Goal: Information Seeking & Learning: Learn about a topic

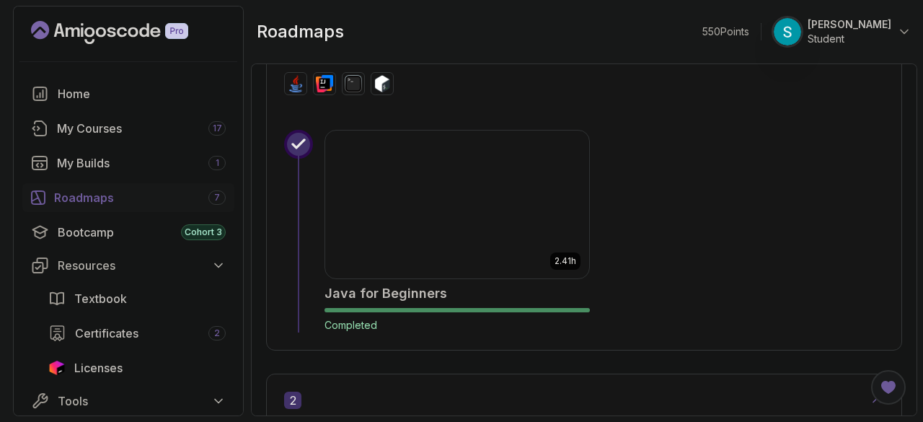
scroll to position [545, 0]
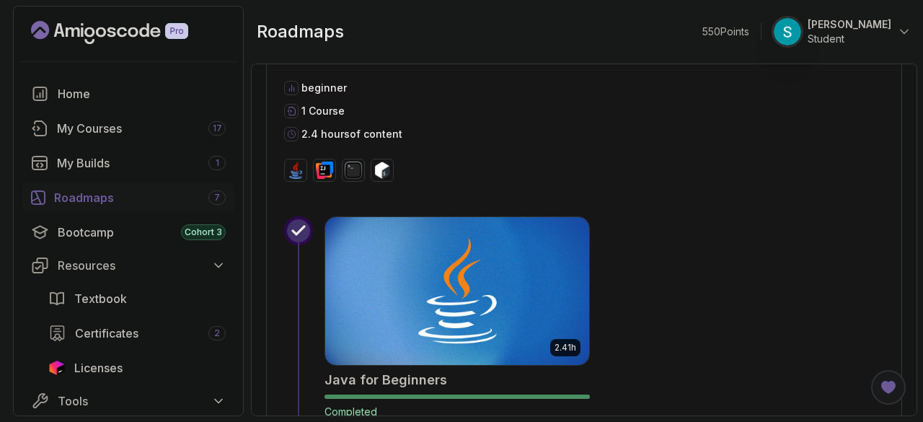
click at [91, 206] on link "Roadmaps 7" at bounding box center [128, 197] width 212 height 29
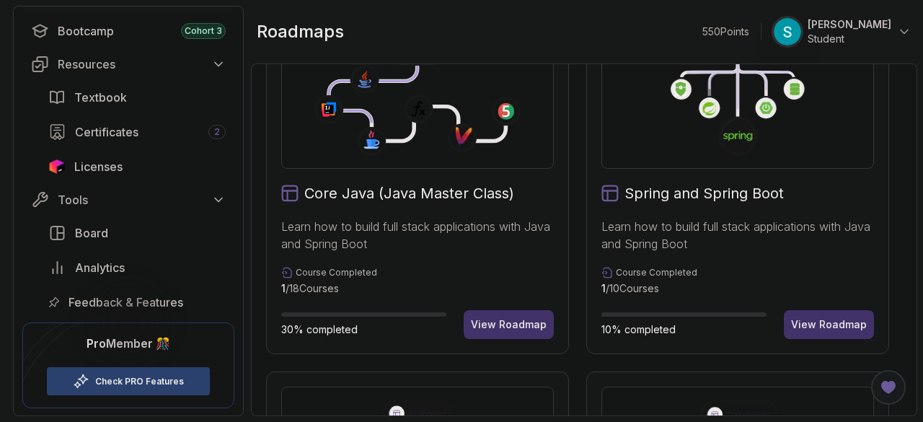
scroll to position [536, 0]
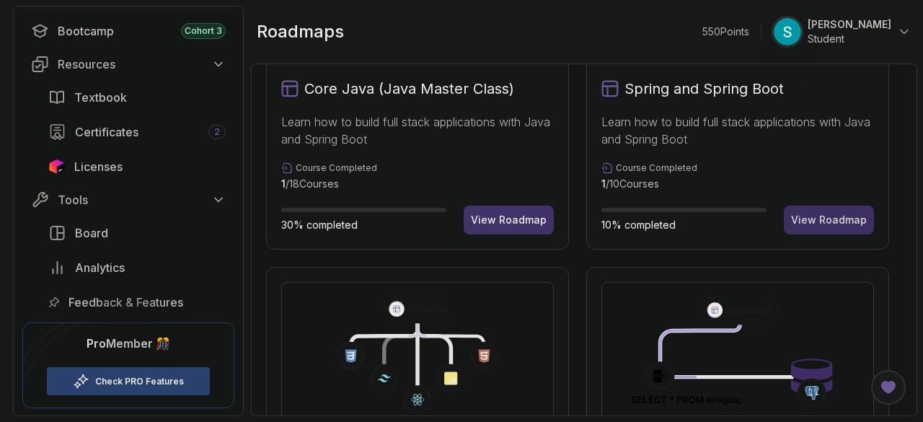
click at [828, 219] on div "View Roadmap" at bounding box center [829, 220] width 76 height 14
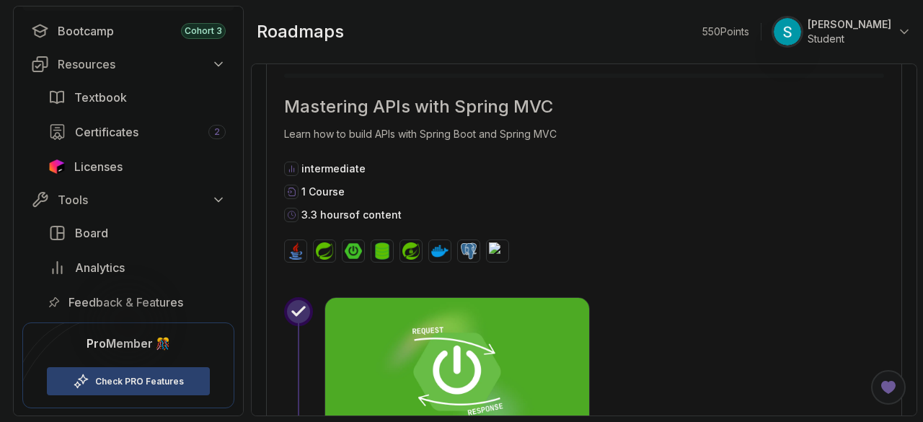
scroll to position [1682, 0]
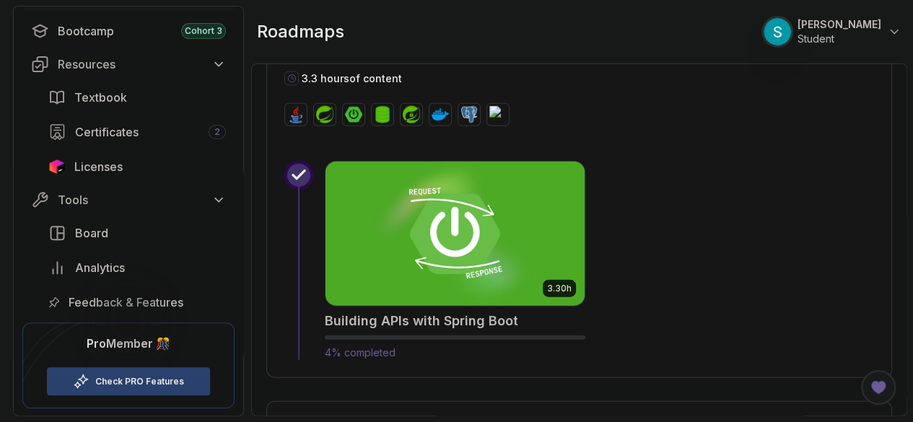
click at [570, 204] on img at bounding box center [454, 234] width 271 height 152
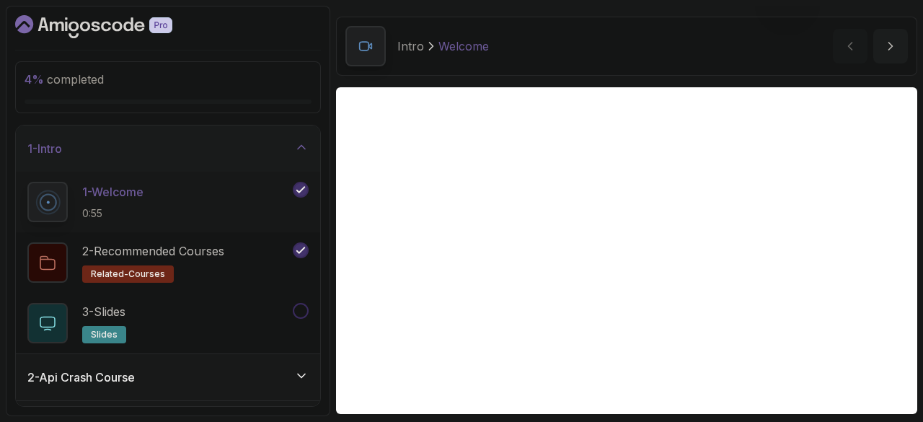
scroll to position [59, 0]
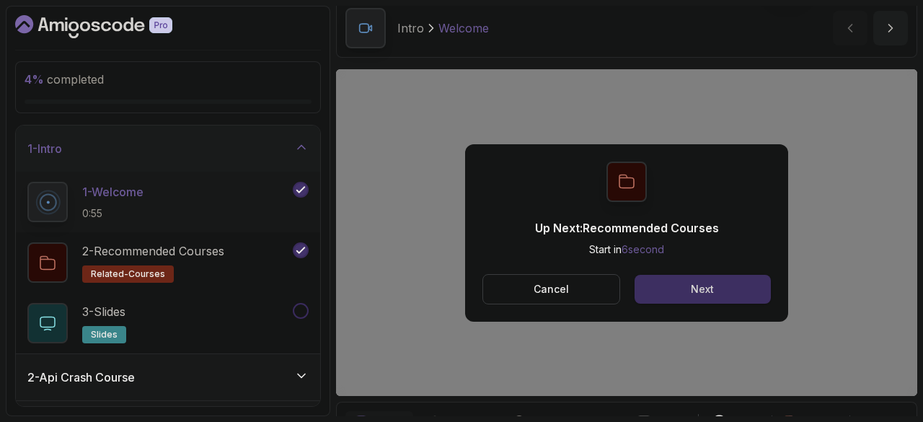
click at [745, 288] on button "Next" at bounding box center [703, 289] width 136 height 29
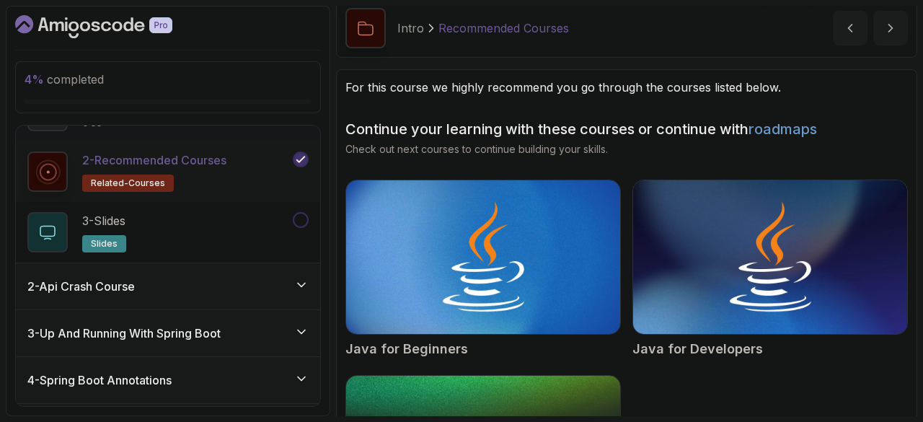
scroll to position [92, 0]
click at [128, 285] on h3 "2 - Api Crash Course" at bounding box center [80, 285] width 107 height 17
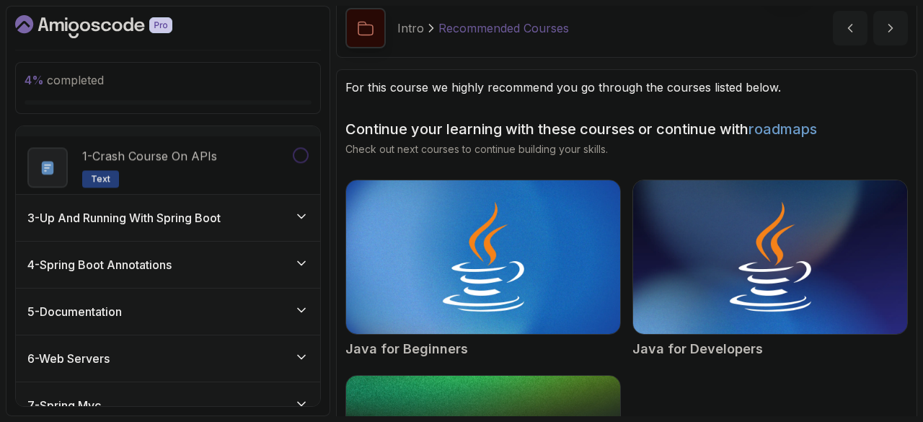
scroll to position [49, 0]
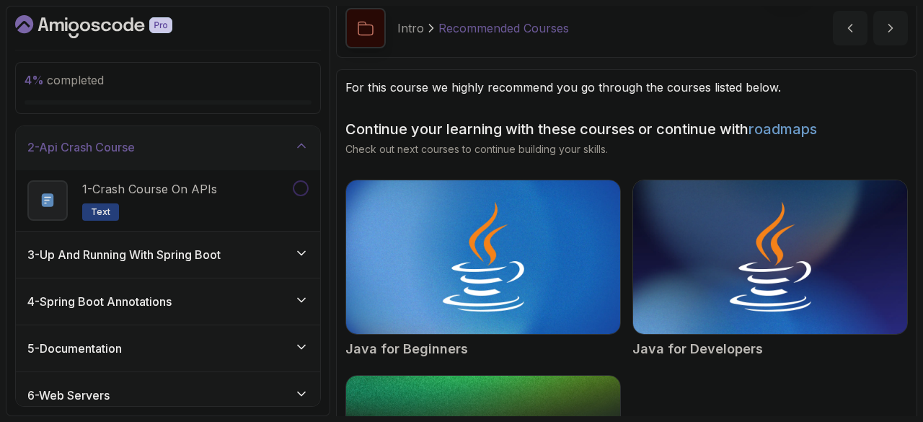
click at [120, 258] on h3 "3 - Up And Running With Spring Boot" at bounding box center [123, 254] width 193 height 17
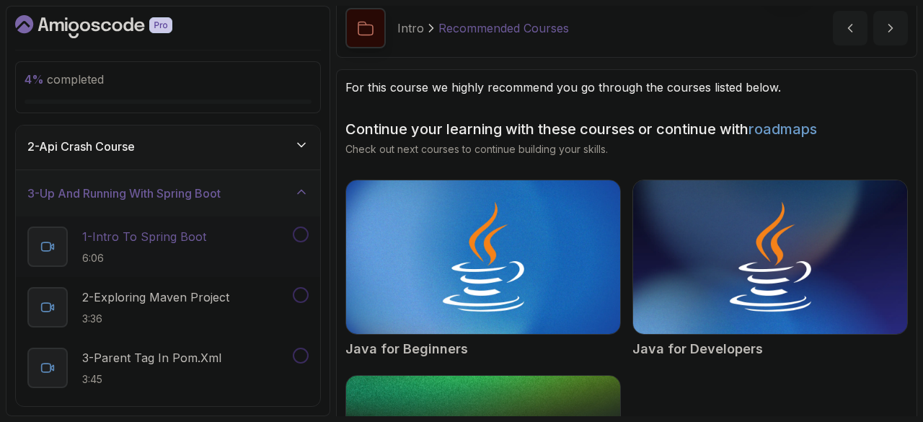
click at [109, 243] on p "1 - Intro To Spring Boot" at bounding box center [144, 236] width 124 height 17
